Goal: Information Seeking & Learning: Learn about a topic

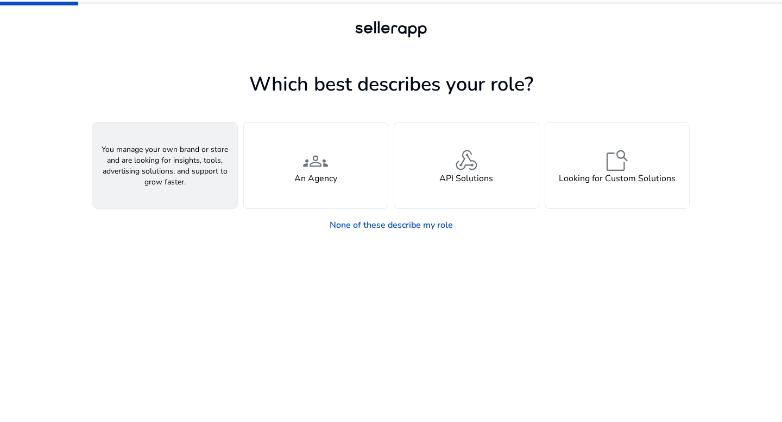
click at [192, 180] on div "person A Seller" at bounding box center [165, 166] width 144 height 86
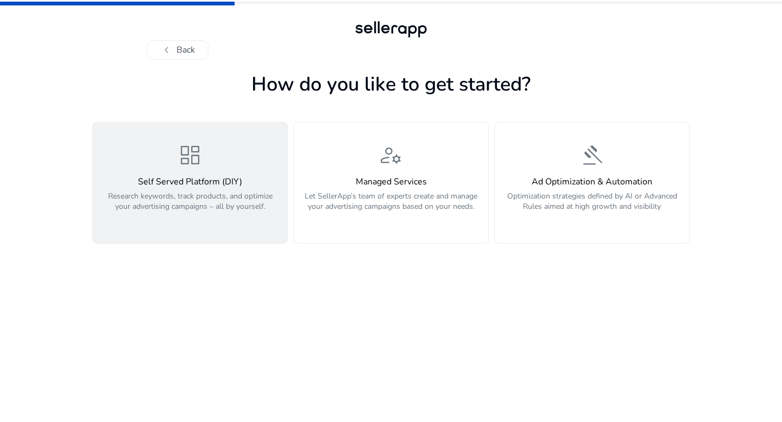
click at [254, 174] on div "dashboard Self Served Platform (DIY) Research keywords, track products, and opt…" at bounding box center [189, 182] width 181 height 81
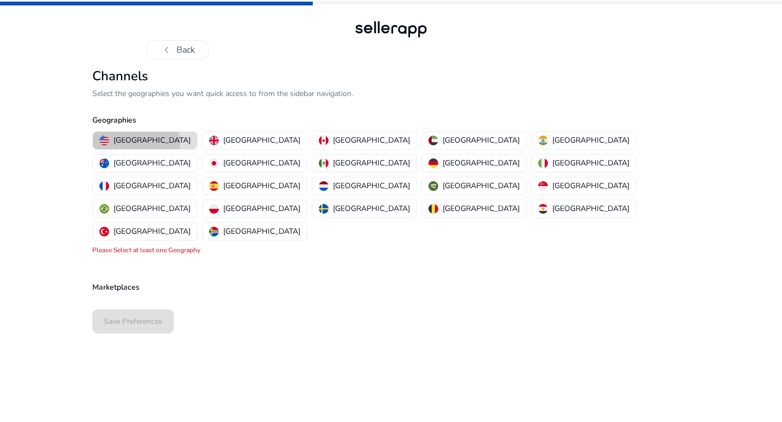
click at [136, 144] on p "[GEOGRAPHIC_DATA]" at bounding box center [151, 140] width 77 height 11
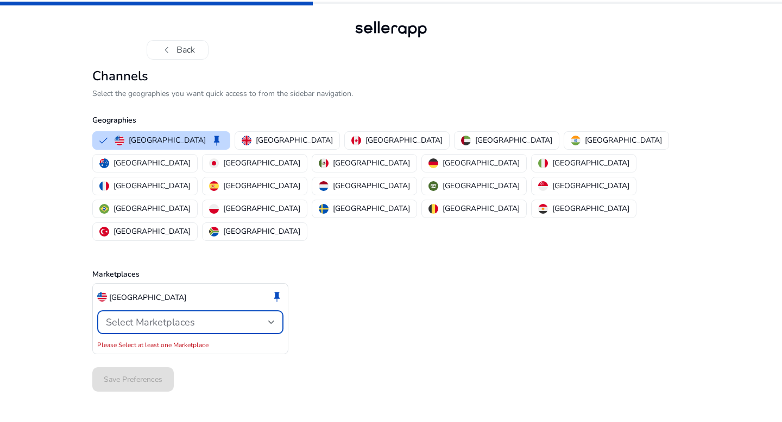
click at [165, 316] on span "Select Marketplaces" at bounding box center [150, 322] width 89 height 13
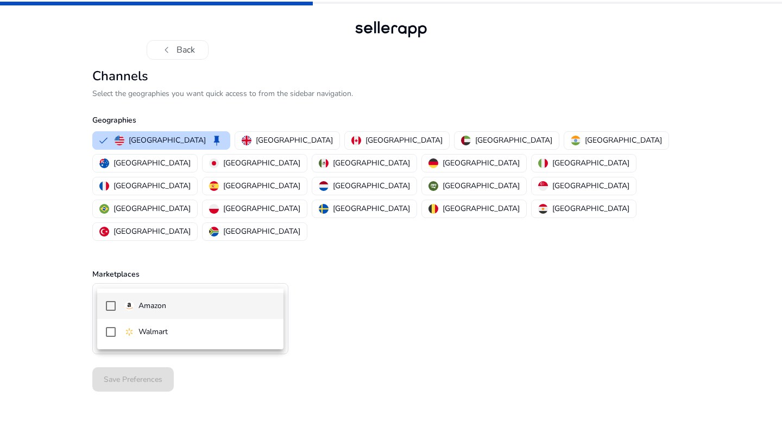
click at [165, 312] on mat-option "Amazon" at bounding box center [190, 306] width 186 height 26
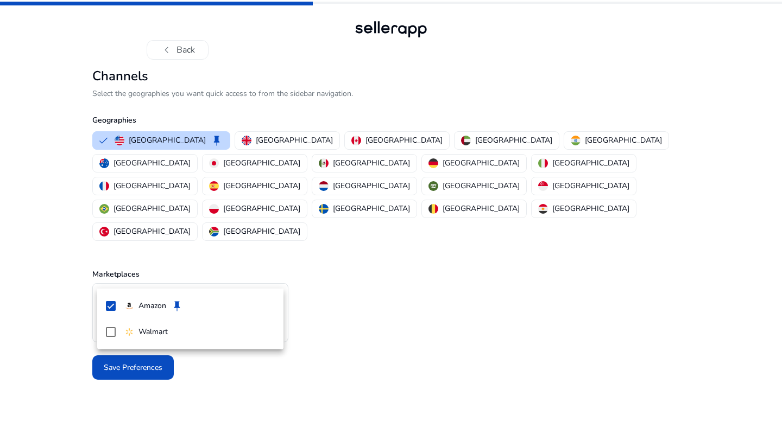
click at [171, 376] on div at bounding box center [391, 211] width 782 height 422
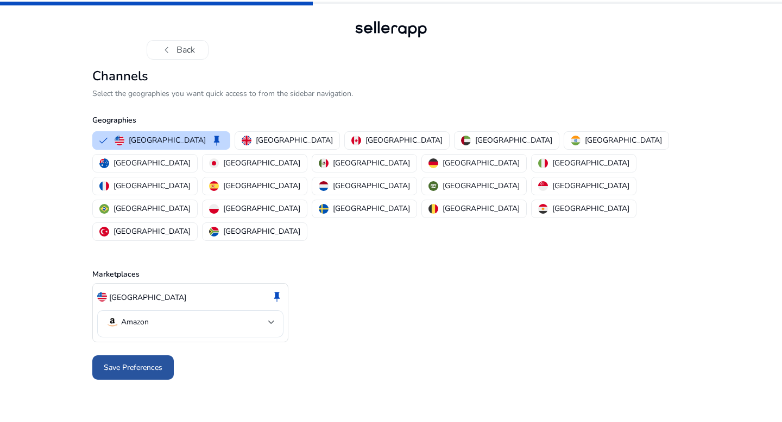
click at [163, 355] on span at bounding box center [132, 368] width 81 height 26
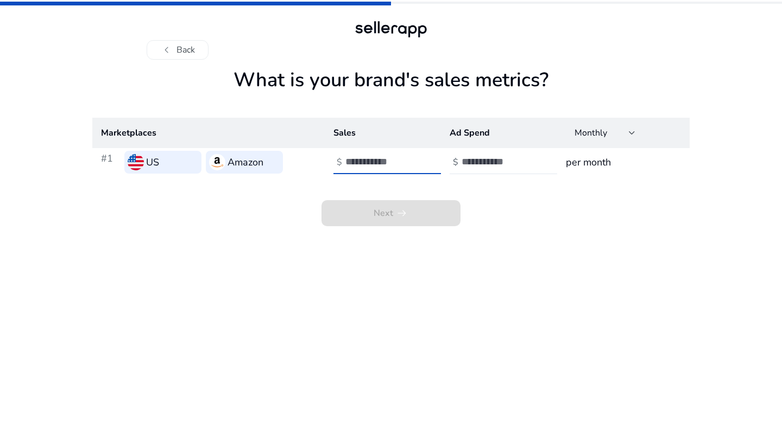
click at [361, 161] on input "number" at bounding box center [381, 162] width 73 height 12
type input "**"
click at [506, 163] on input "number" at bounding box center [498, 162] width 73 height 12
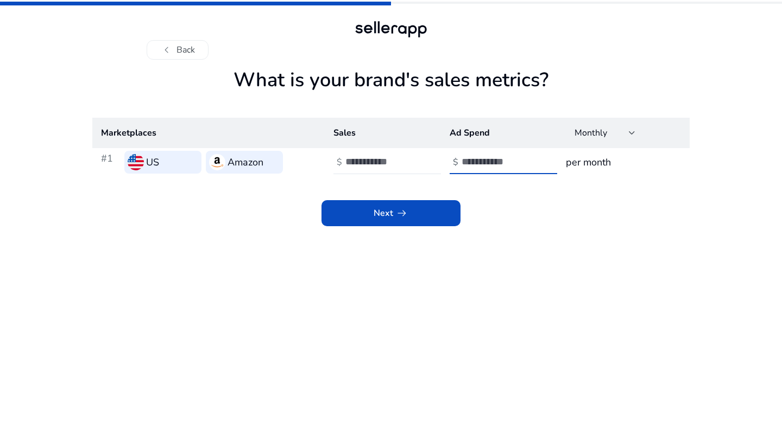
type input "*"
click at [601, 162] on h3 "per month" at bounding box center [623, 162] width 115 height 15
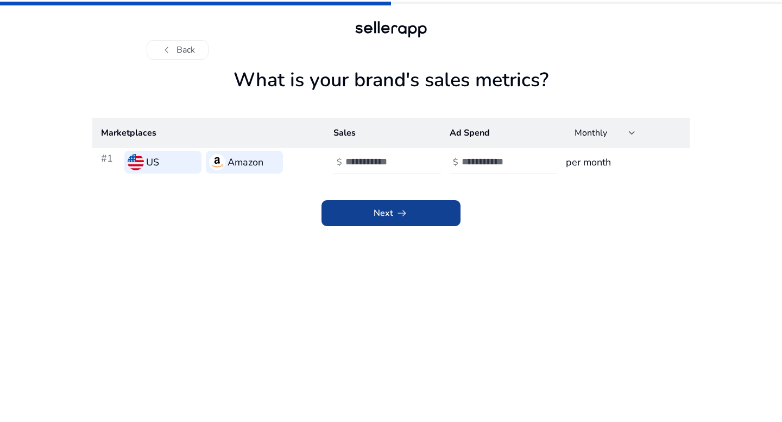
click at [417, 213] on span at bounding box center [390, 213] width 139 height 26
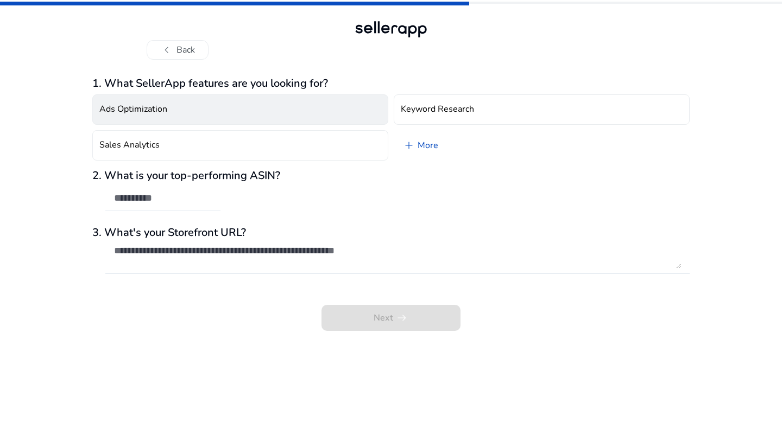
click at [142, 114] on h4 "Ads Optimization" at bounding box center [133, 109] width 68 height 10
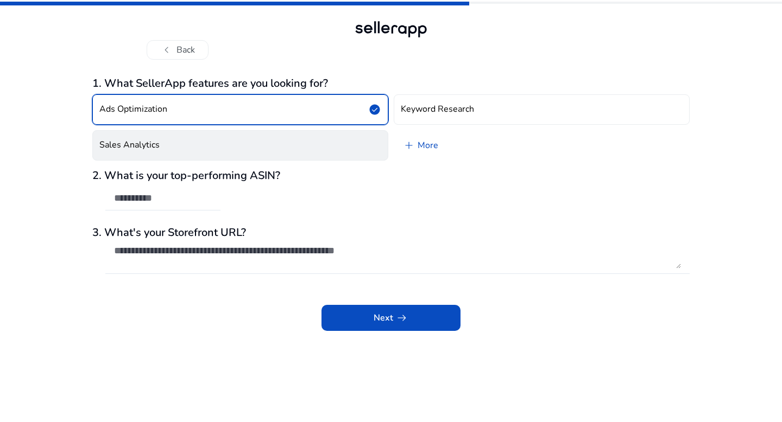
click at [138, 141] on h4 "Sales Analytics" at bounding box center [129, 145] width 60 height 10
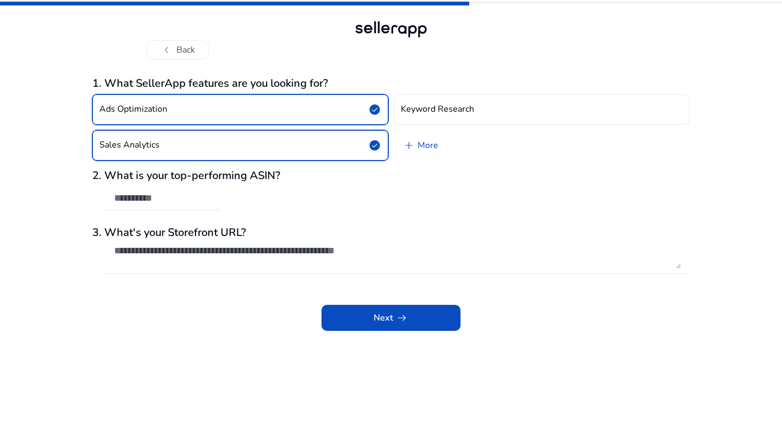
click at [203, 106] on button "Ads Optimization check_circle" at bounding box center [240, 109] width 296 height 30
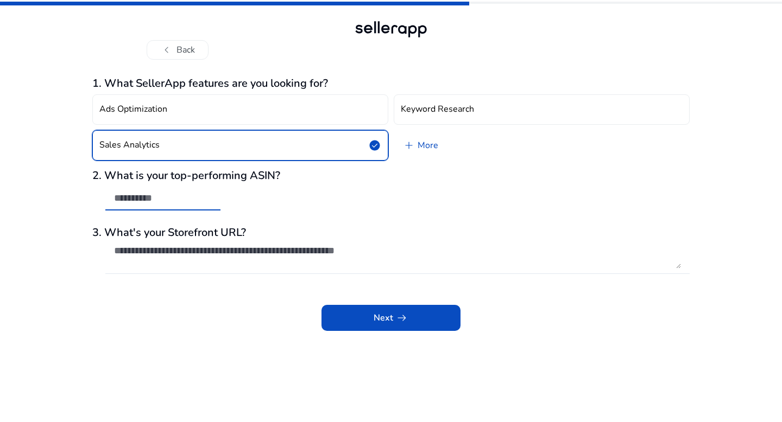
click at [140, 200] on input "text" at bounding box center [163, 198] width 98 height 12
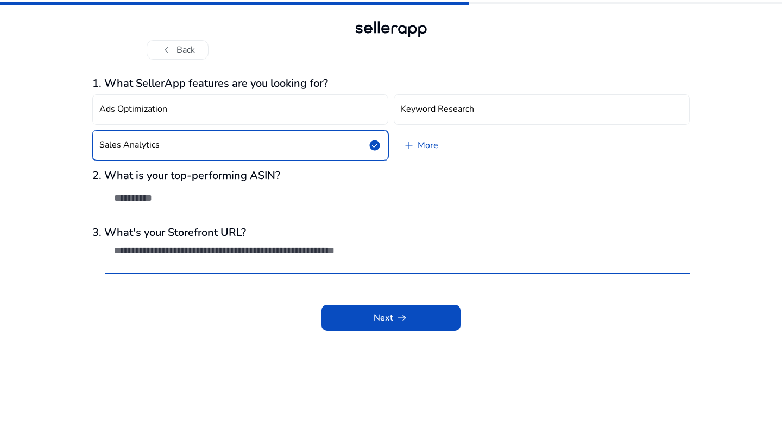
click at [149, 266] on textarea at bounding box center [397, 257] width 567 height 24
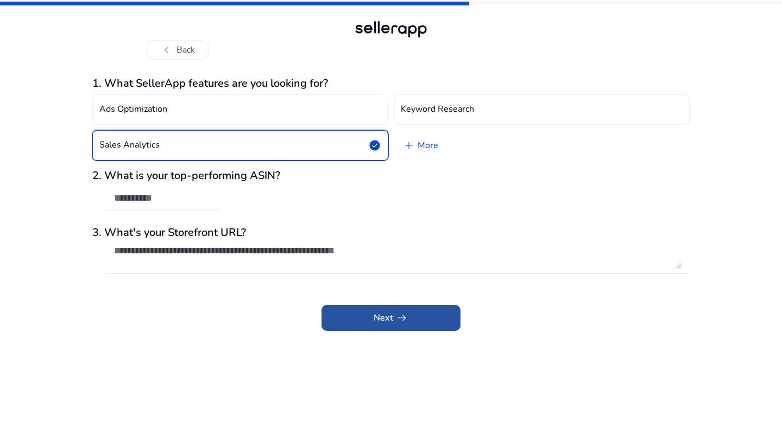
click at [378, 310] on span at bounding box center [390, 318] width 139 height 26
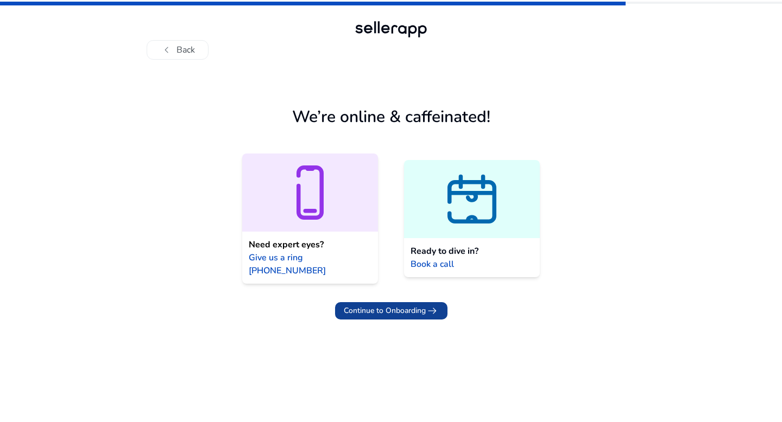
click at [421, 305] on span "Continue to Onboarding" at bounding box center [385, 310] width 82 height 11
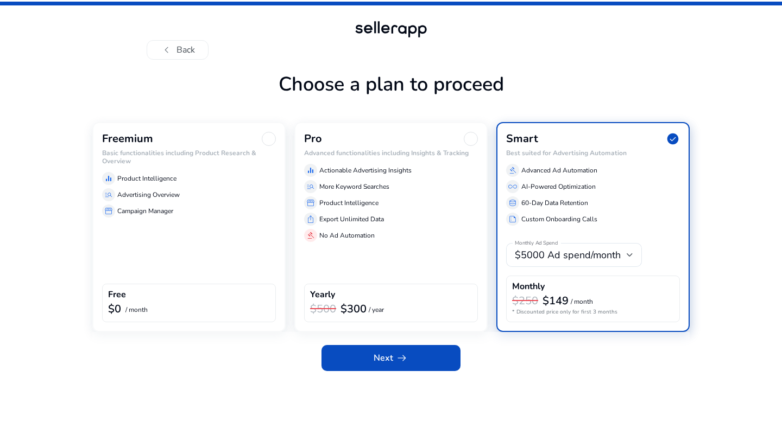
click at [179, 233] on div "Freemium Basic functionalities including Product Research & Overview equalizer …" at bounding box center [188, 227] width 193 height 210
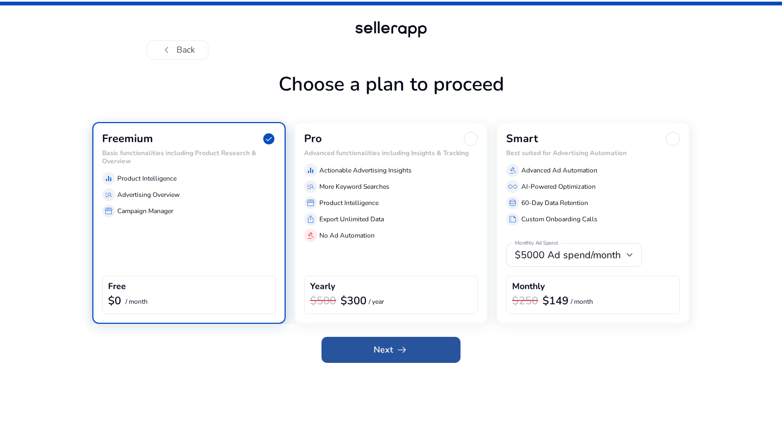
click at [359, 358] on span at bounding box center [390, 350] width 139 height 26
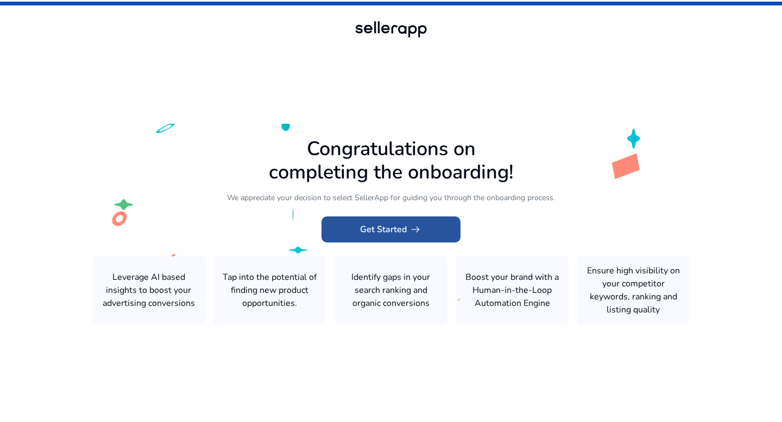
click at [409, 232] on span "arrow_right_alt" at bounding box center [415, 229] width 13 height 13
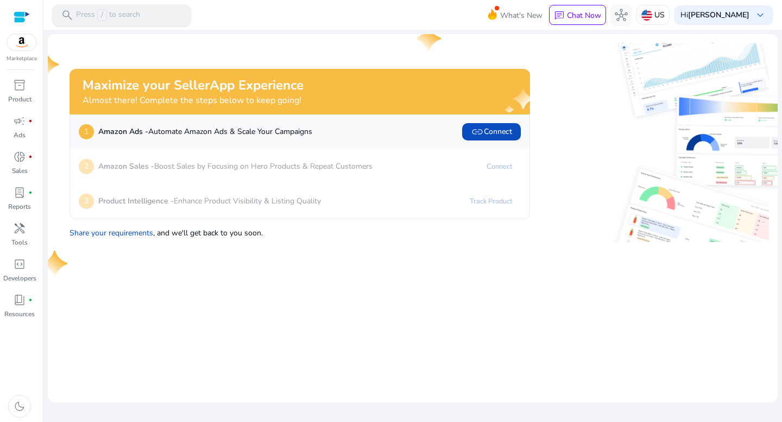
click at [165, 21] on div "search Press / to search" at bounding box center [121, 15] width 139 height 22
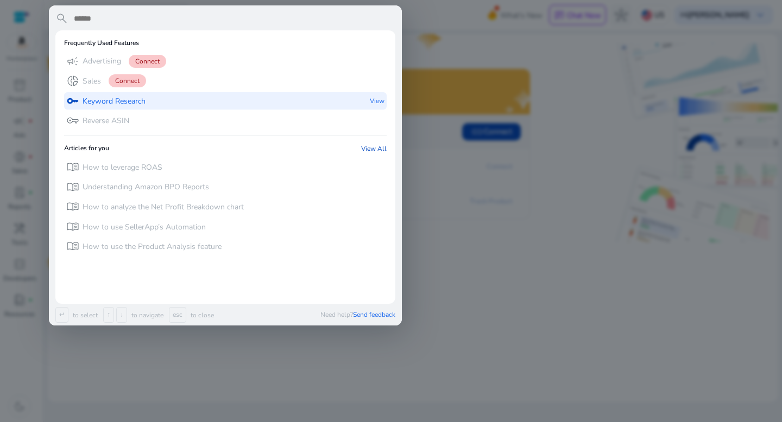
click at [103, 99] on p "Keyword Research" at bounding box center [114, 101] width 63 height 11
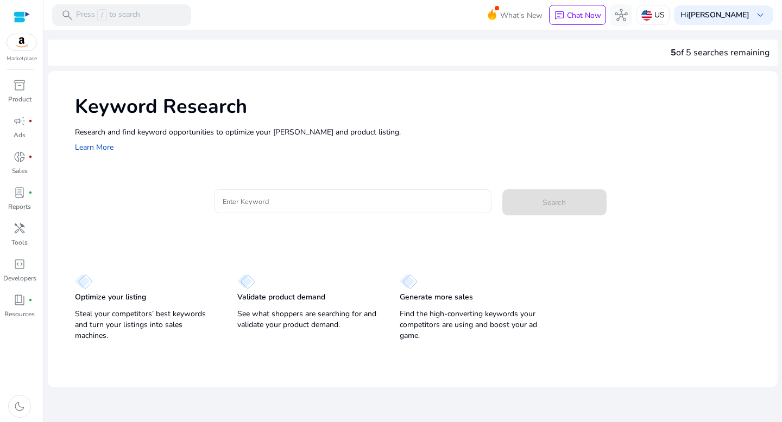
click at [257, 207] on div at bounding box center [353, 201] width 260 height 24
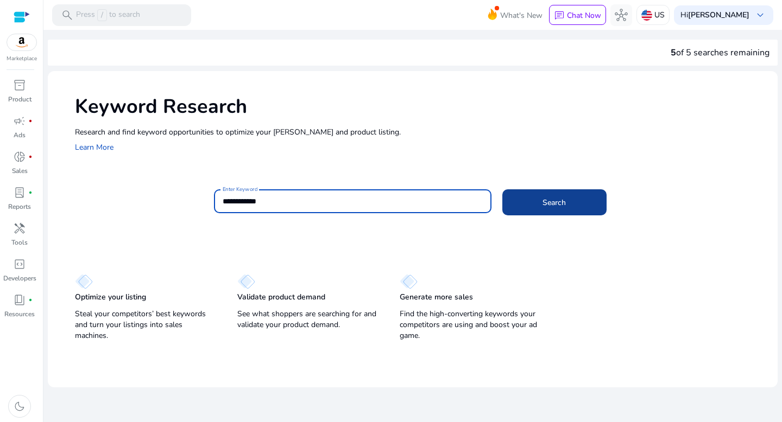
type input "**********"
click at [555, 211] on span at bounding box center [554, 202] width 104 height 26
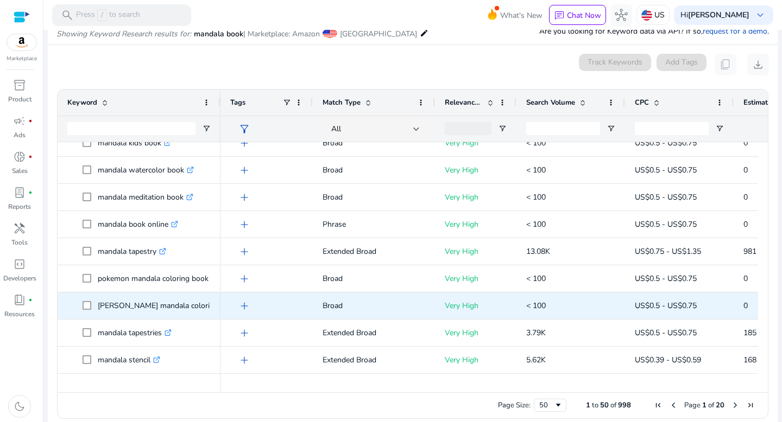
click at [173, 305] on p "[PERSON_NAME] mandala coloring book .st0{fill:#2c8af8}" at bounding box center [172, 306] width 149 height 22
drag, startPoint x: 101, startPoint y: 302, endPoint x: 220, endPoint y: 306, distance: 119.0
click at [220, 306] on div "mandala book [PERSON_NAME] .st0{fill:#2c8af8} mandala design book .st0{fill:#2c…" at bounding box center [408, 262] width 700 height 241
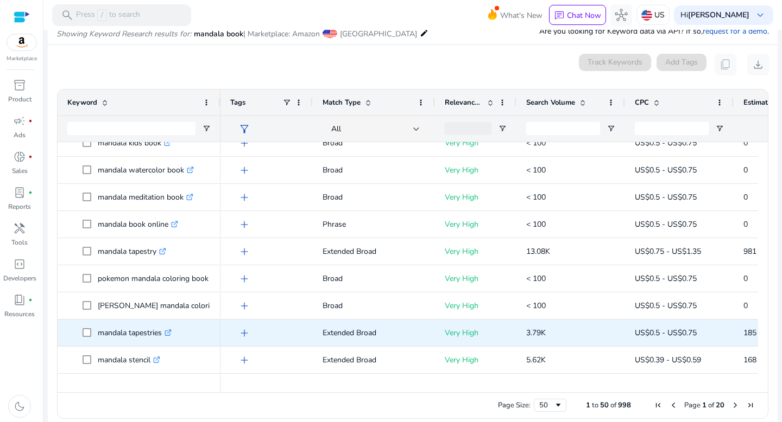
click at [125, 327] on p "mandala tapestries .st0{fill:#2c8af8}" at bounding box center [135, 333] width 74 height 22
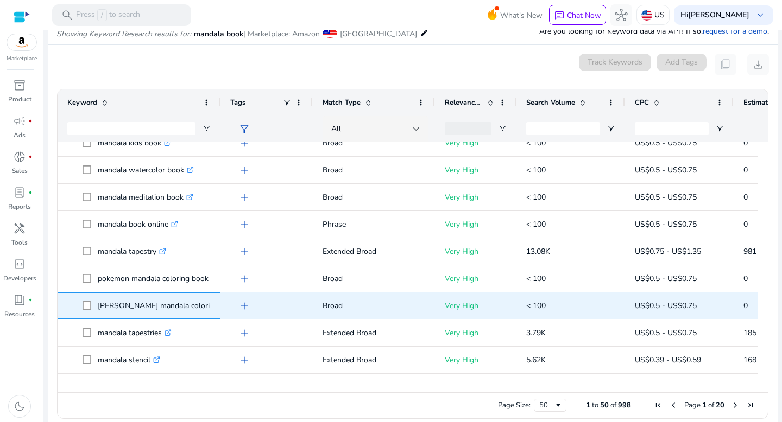
drag, startPoint x: 94, startPoint y: 305, endPoint x: 221, endPoint y: 302, distance: 127.1
click at [221, 302] on div "mandala book [PERSON_NAME] .st0{fill:#2c8af8} mandala design book .st0{fill:#2c…" at bounding box center [408, 262] width 700 height 241
click at [221, 302] on div "add" at bounding box center [266, 306] width 92 height 27
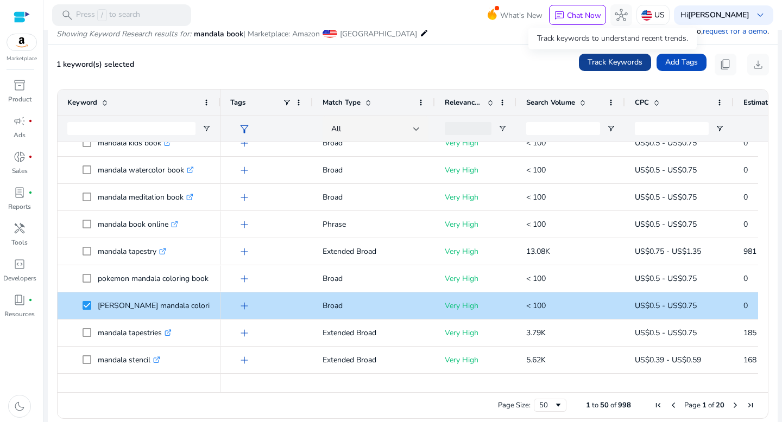
click at [628, 63] on span "Track Keywords" at bounding box center [614, 61] width 55 height 11
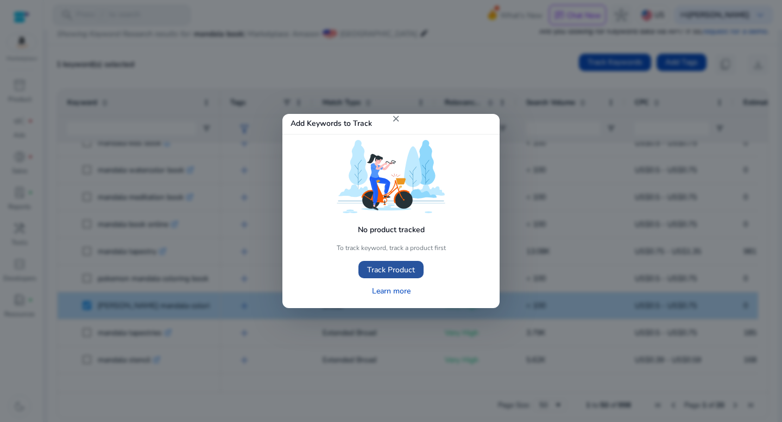
click at [403, 269] on span "Track Product" at bounding box center [391, 269] width 48 height 11
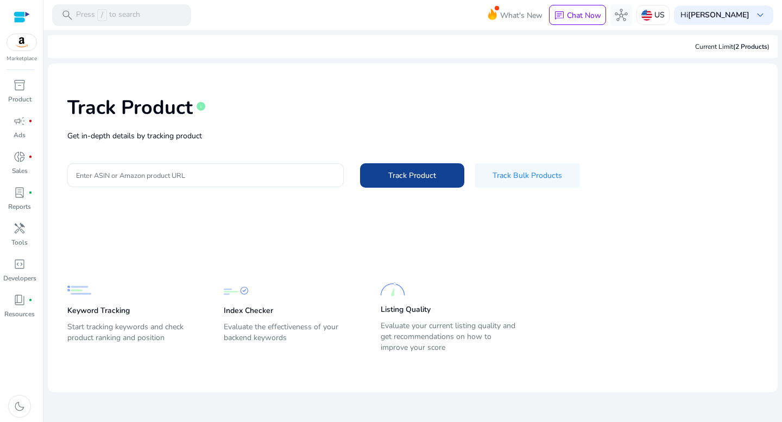
click at [419, 178] on span "Track Product" at bounding box center [412, 175] width 48 height 11
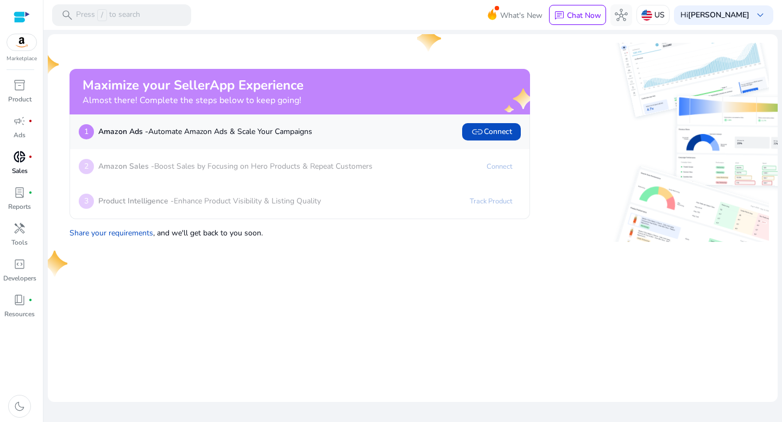
click at [20, 157] on span "donut_small" at bounding box center [19, 156] width 13 height 13
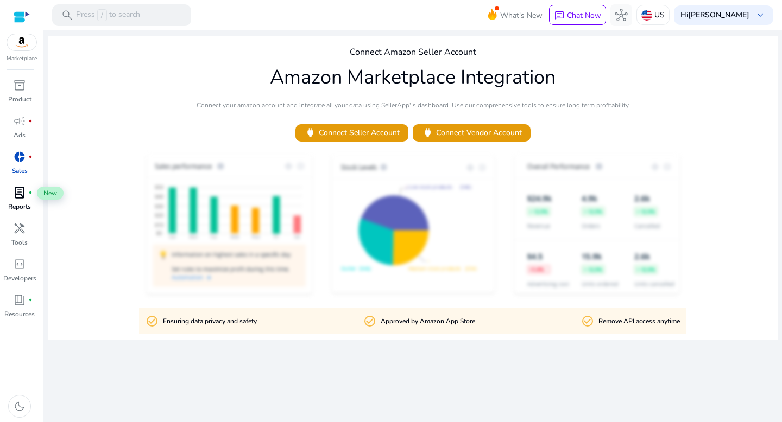
click at [22, 199] on span "lab_profile" at bounding box center [19, 192] width 13 height 13
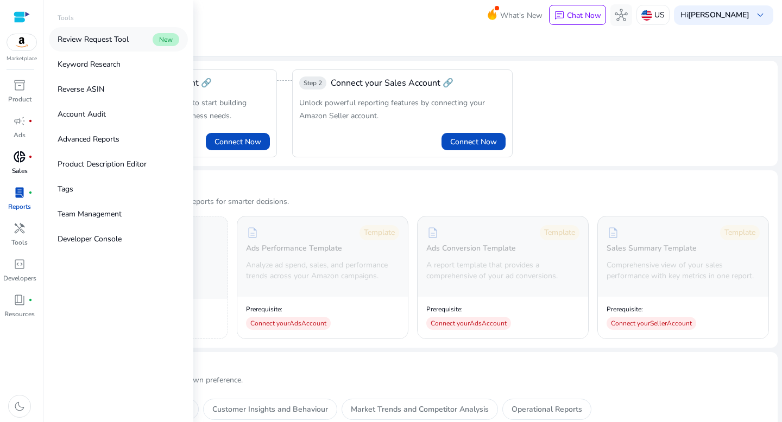
click at [92, 37] on p "Review Request Tool" at bounding box center [93, 39] width 71 height 11
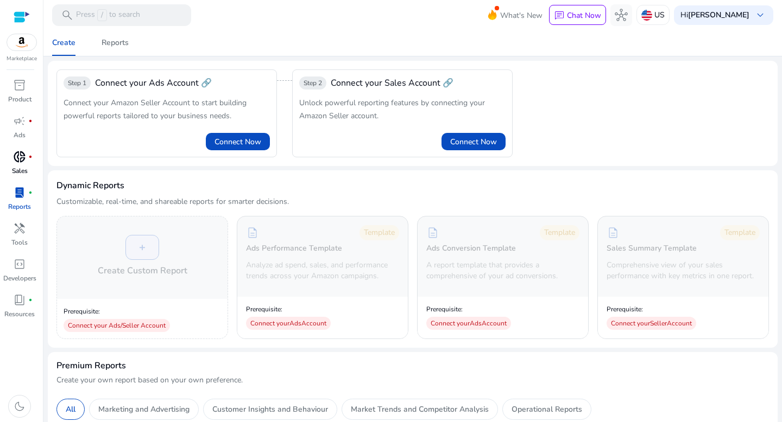
click at [16, 42] on img at bounding box center [21, 42] width 29 height 16
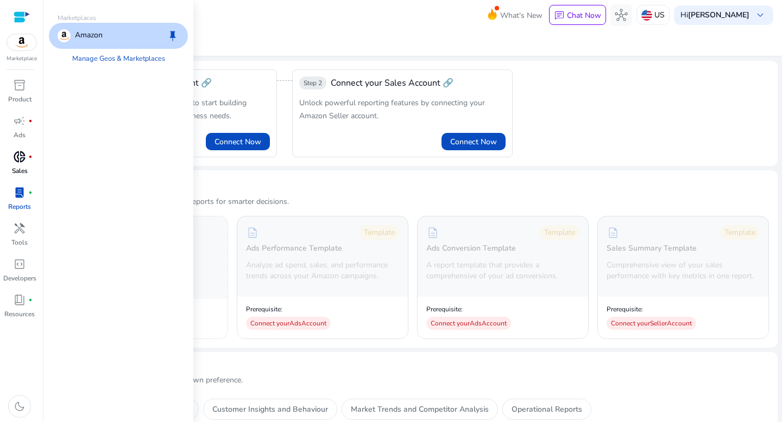
click at [15, 17] on div at bounding box center [22, 17] width 16 height 12
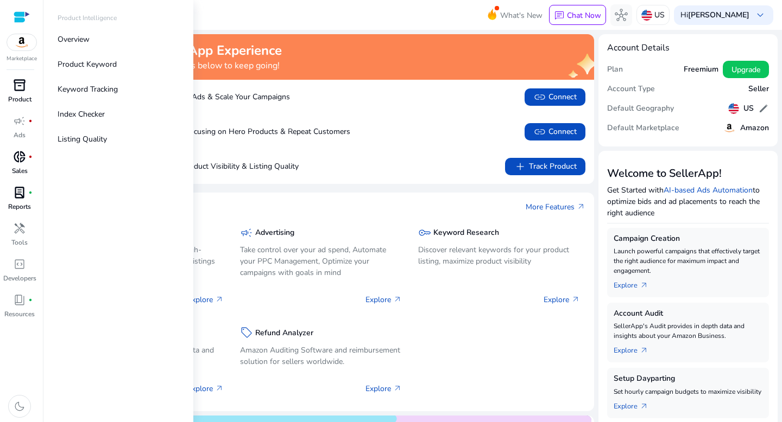
click at [21, 89] on span "inventory_2" at bounding box center [19, 85] width 13 height 13
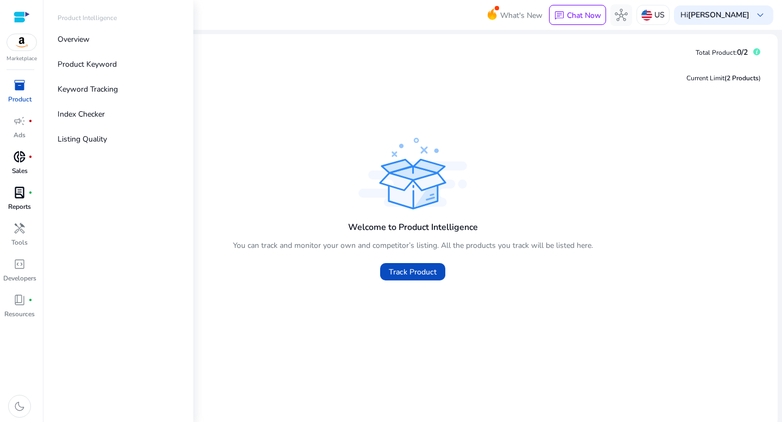
click at [20, 20] on div at bounding box center [22, 17] width 16 height 12
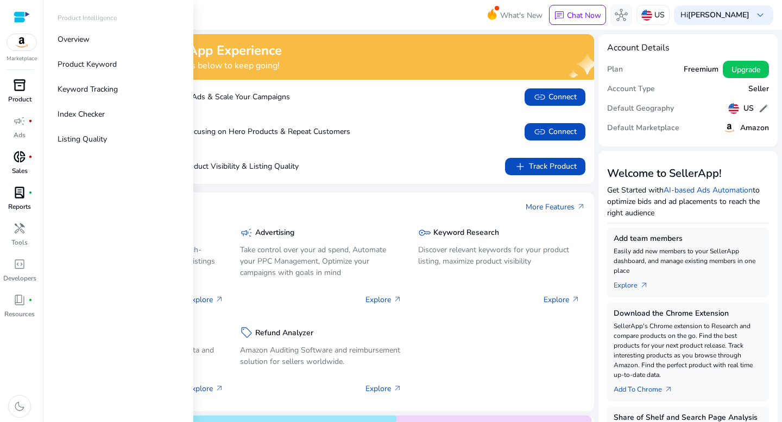
click at [14, 44] on img at bounding box center [21, 42] width 29 height 16
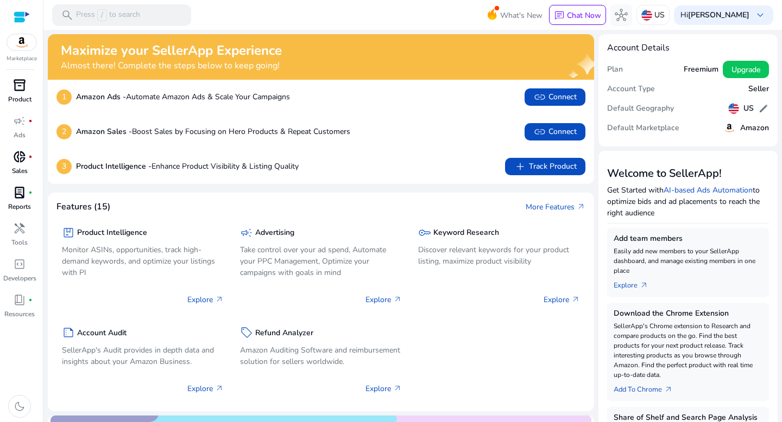
click at [18, 194] on span "lab_profile" at bounding box center [19, 192] width 13 height 13
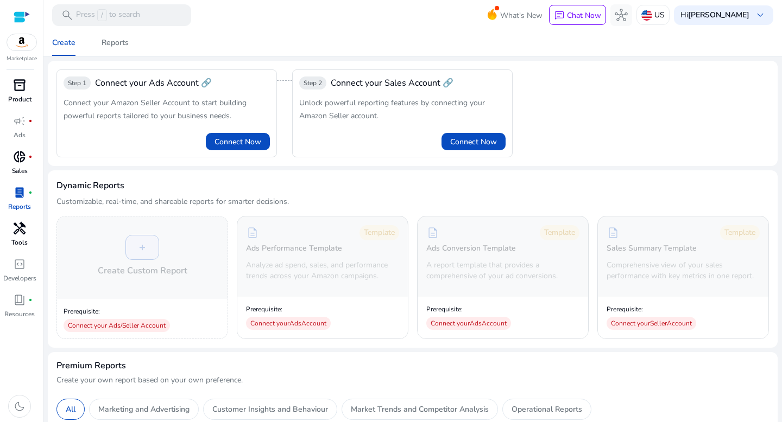
click at [21, 223] on span "handyman" at bounding box center [19, 228] width 13 height 13
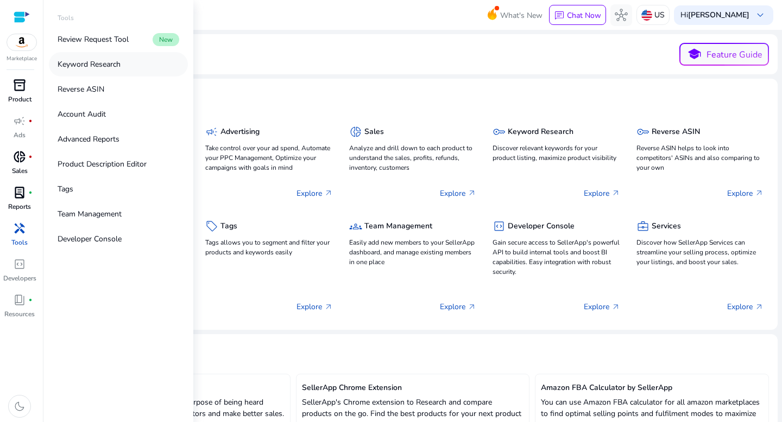
click at [94, 66] on p "Keyword Research" at bounding box center [89, 64] width 63 height 11
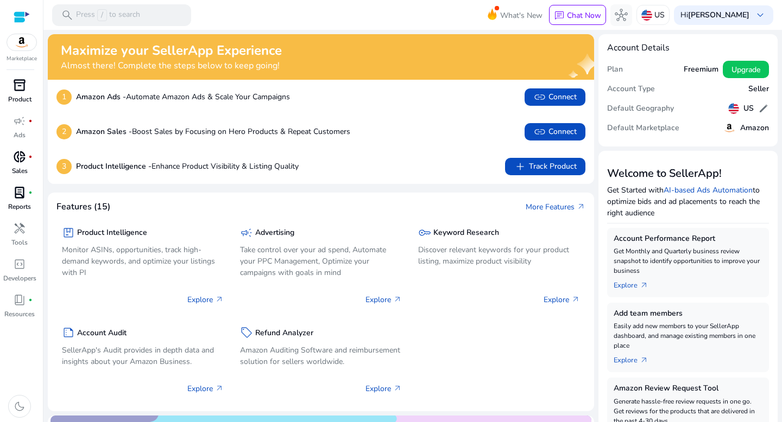
click at [21, 16] on div at bounding box center [22, 17] width 16 height 12
click at [89, 21] on p "Press / to search" at bounding box center [108, 15] width 64 height 12
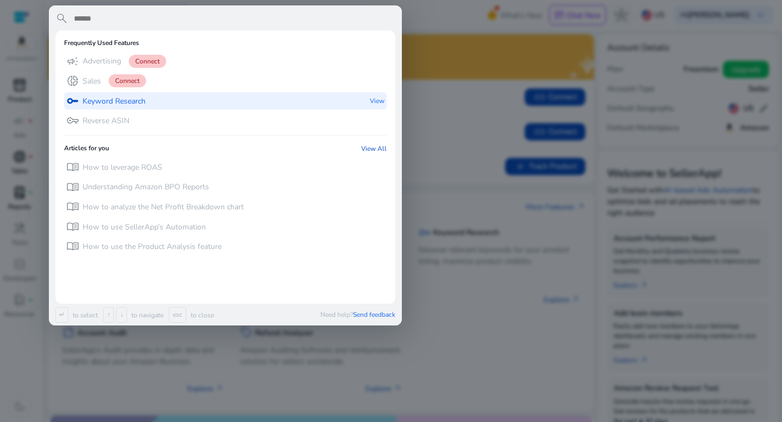
click at [95, 98] on p "Keyword Research" at bounding box center [114, 101] width 63 height 11
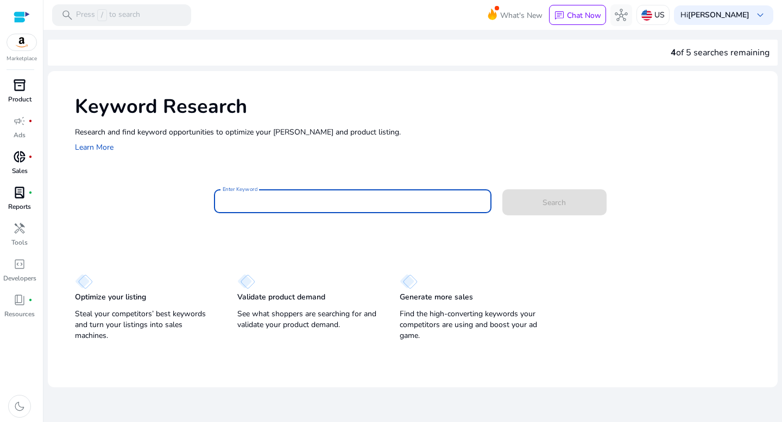
click at [271, 203] on input "Enter Keyword" at bounding box center [353, 201] width 260 height 12
type input "**********"
click at [502, 189] on button "Search" at bounding box center [554, 202] width 104 height 26
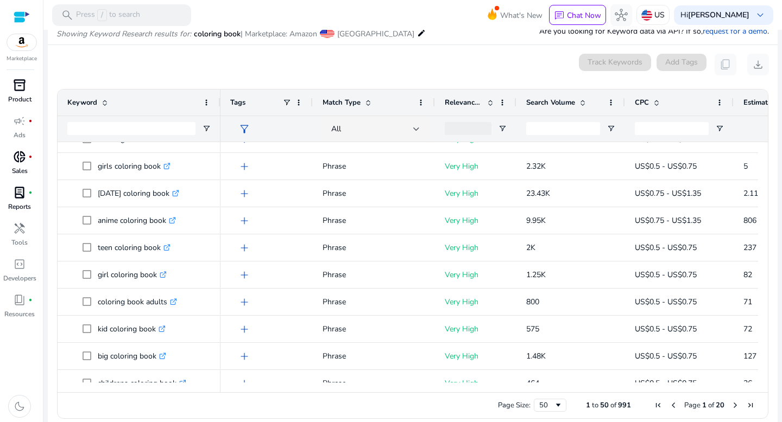
scroll to position [211, 0]
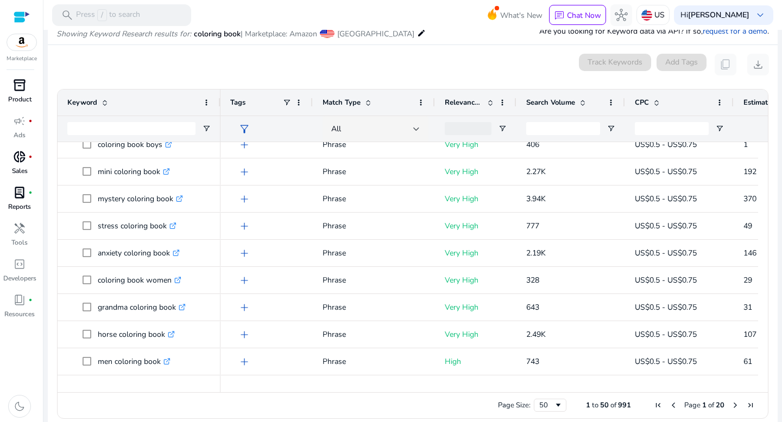
drag, startPoint x: 763, startPoint y: 357, endPoint x: 766, endPoint y: 378, distance: 20.8
click at [766, 380] on ag-grid-angular "1 to 50 of 991. Page 1 of 20 Drag here to set row groups Drag here to set colum…" at bounding box center [412, 254] width 729 height 341
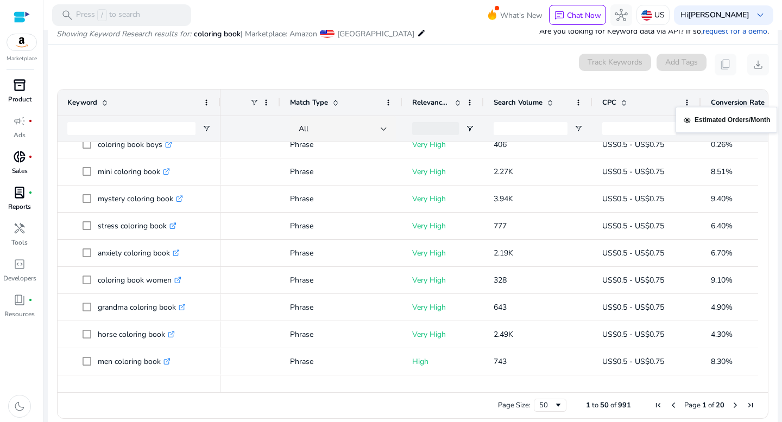
drag, startPoint x: 745, startPoint y: 101, endPoint x: 771, endPoint y: 115, distance: 28.9
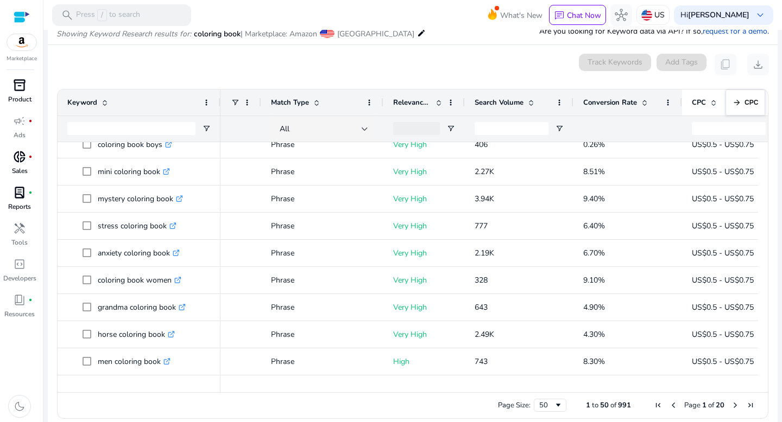
drag, startPoint x: 691, startPoint y: 99, endPoint x: 731, endPoint y: 96, distance: 40.3
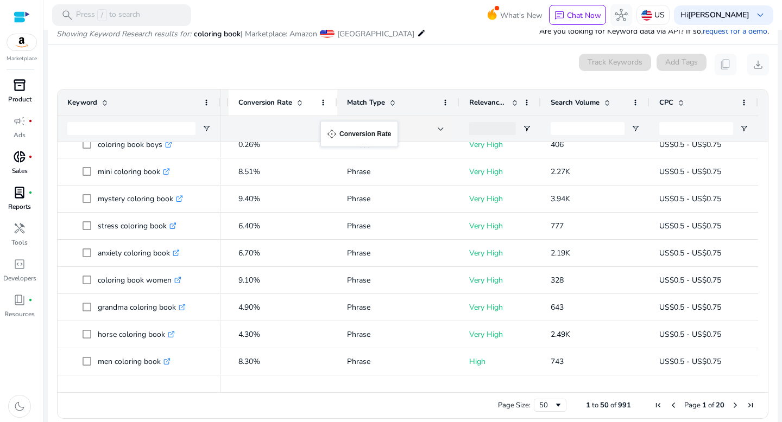
drag, startPoint x: 662, startPoint y: 103, endPoint x: 327, endPoint y: 128, distance: 335.9
